Goal: Information Seeking & Learning: Check status

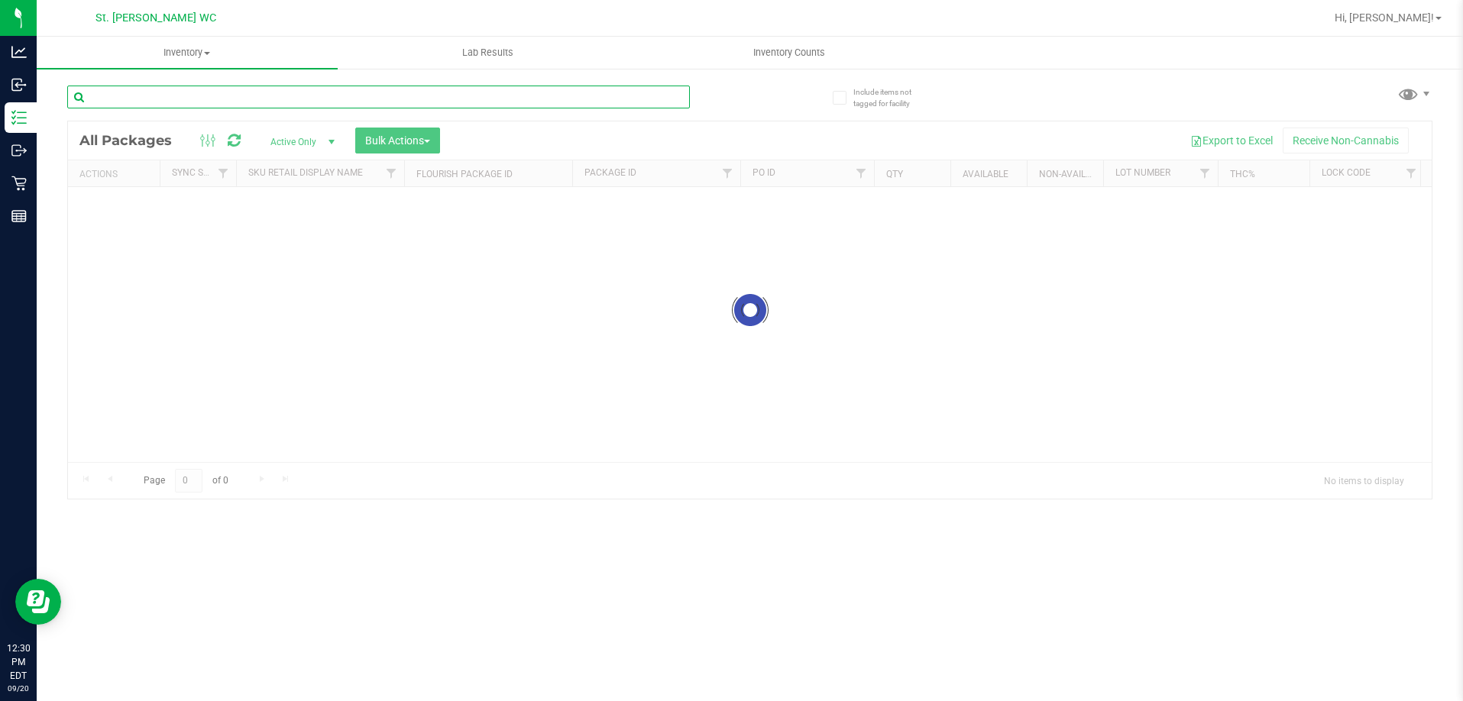
click at [608, 101] on input "text" at bounding box center [378, 97] width 622 height 23
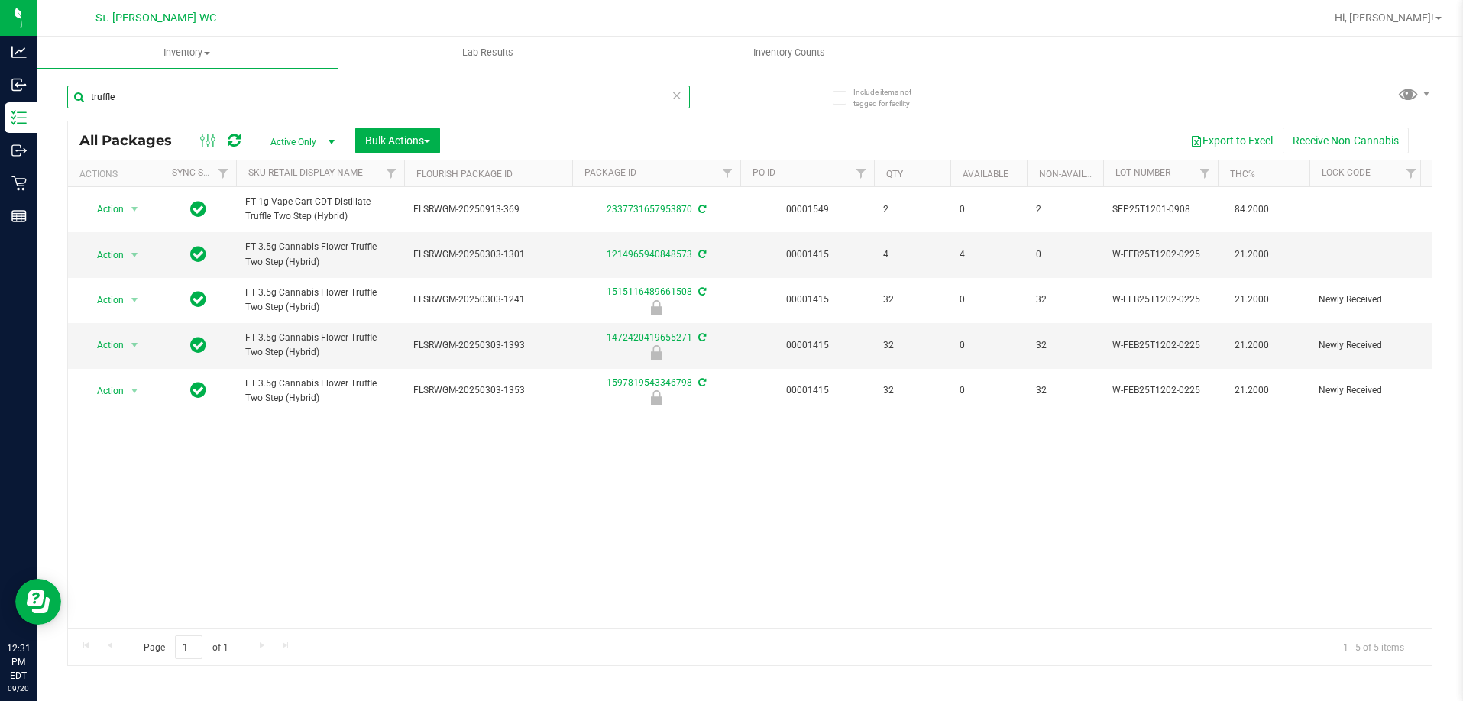
click at [325, 105] on input "truffle" at bounding box center [378, 97] width 622 height 23
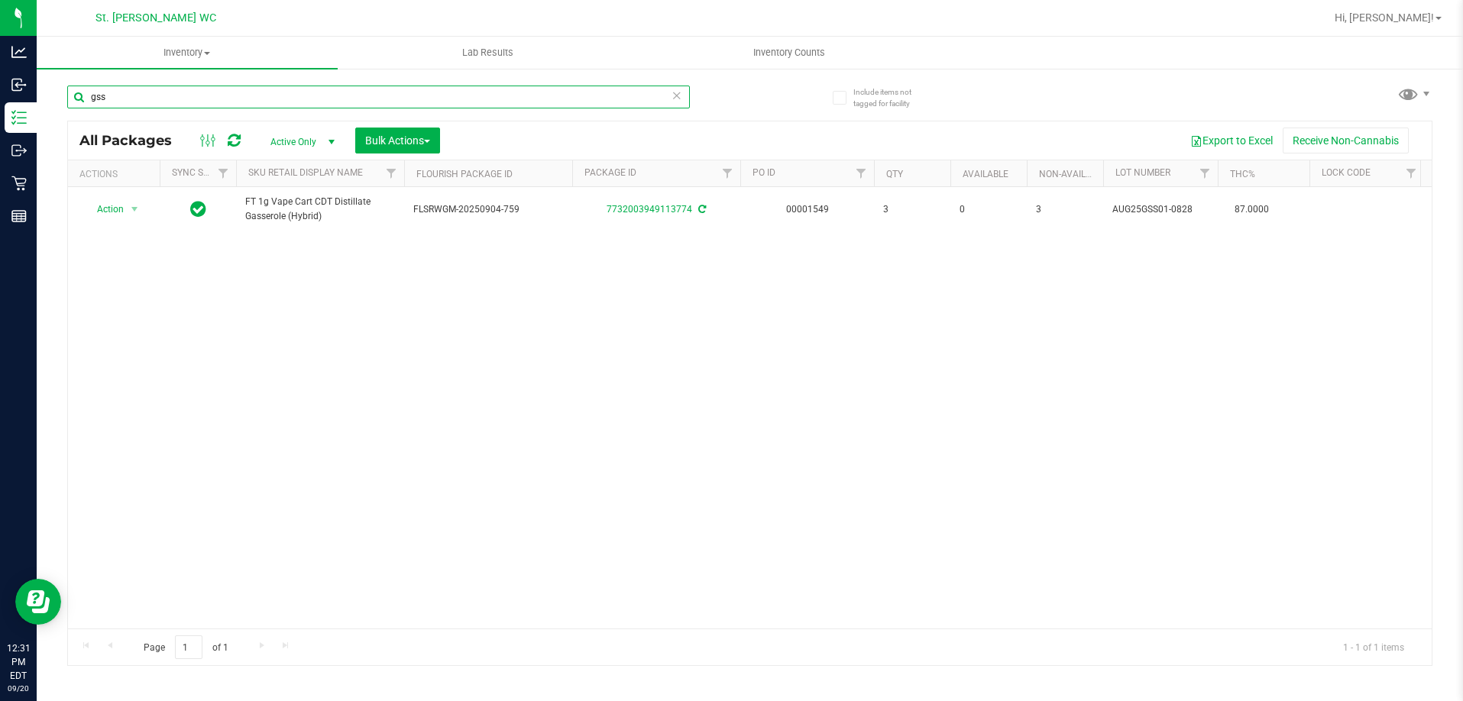
click at [125, 95] on input "gss" at bounding box center [378, 97] width 622 height 23
click at [124, 97] on input "gss" at bounding box center [378, 97] width 622 height 23
type input "relief"
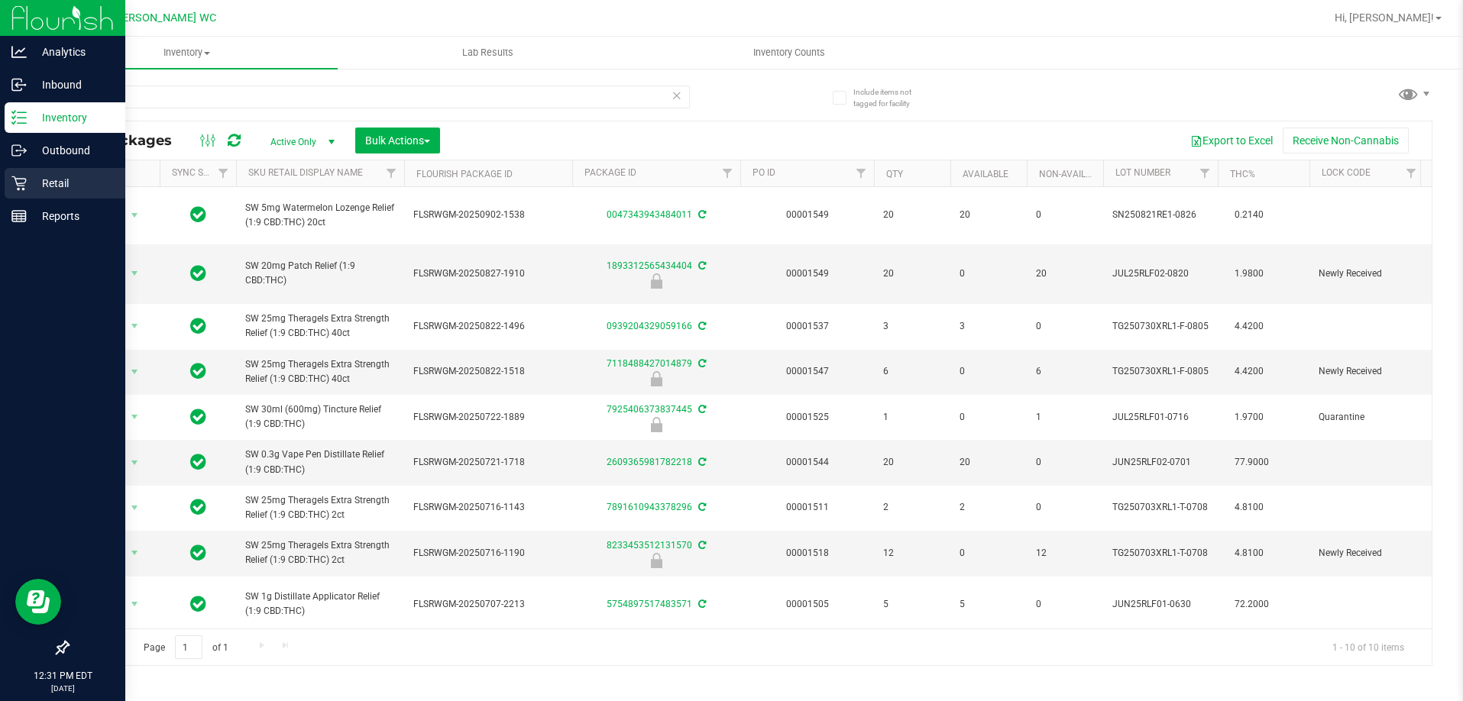
click at [10, 187] on div "Retail" at bounding box center [65, 183] width 121 height 31
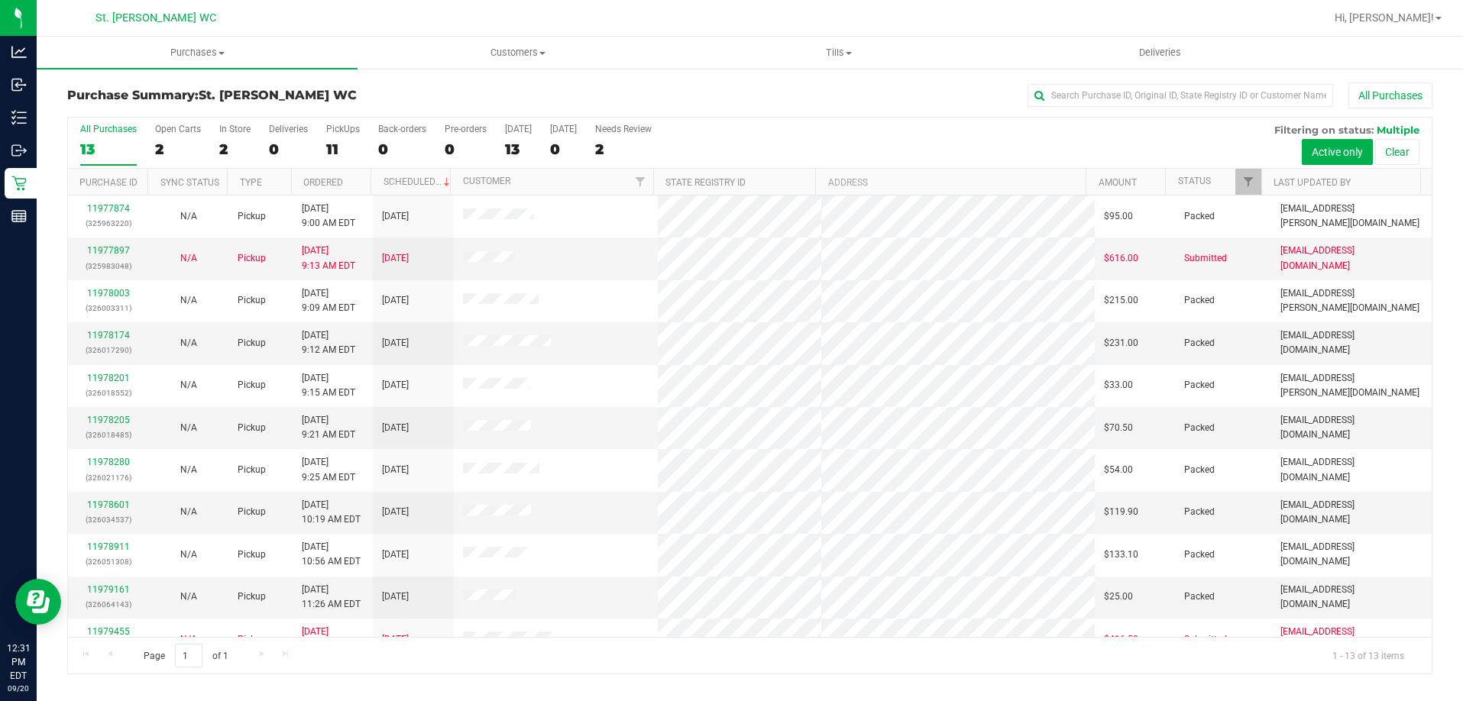
click at [756, 131] on div "All Purchases 13 Open Carts 2 In Store 2 Deliveries 0 PickUps 11 Back-orders 0 …" at bounding box center [749, 143] width 1363 height 51
click at [530, 60] on uib-tab-heading "Customers All customers Add a new customer All physicians" at bounding box center [517, 52] width 319 height 31
click at [320, 40] on uib-tab-heading "Purchases Summary of purchases Fulfillment All purchases" at bounding box center [196, 52] width 319 height 31
